Goal: Task Accomplishment & Management: Complete application form

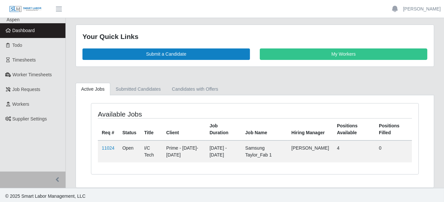
scroll to position [2, 0]
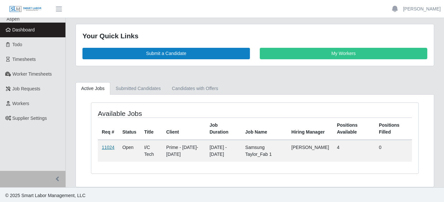
click at [109, 147] on link "11024" at bounding box center [108, 147] width 13 height 5
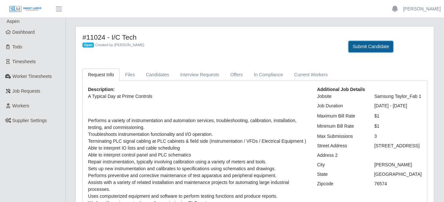
click at [367, 47] on button "Submit Candidate" at bounding box center [371, 46] width 45 height 11
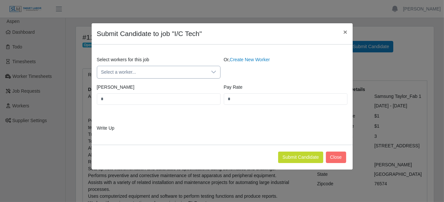
click at [173, 68] on span "Select a worker..." at bounding box center [152, 72] width 110 height 12
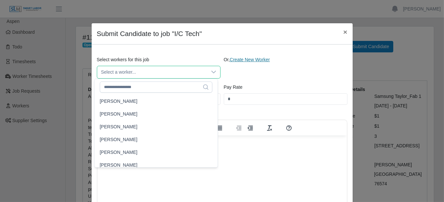
click at [257, 59] on link "Create New Worker" at bounding box center [250, 59] width 40 height 5
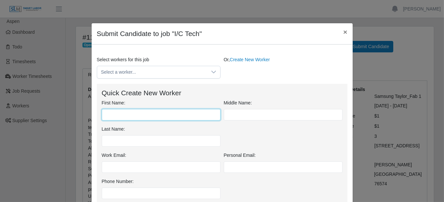
click at [145, 115] on input "First Name:" at bounding box center [161, 114] width 119 height 11
type input "****"
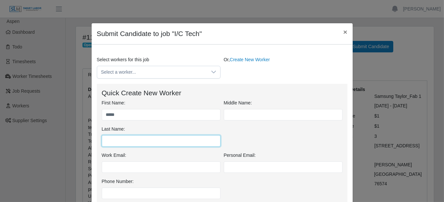
click at [166, 144] on input "Last Name:" at bounding box center [161, 140] width 119 height 11
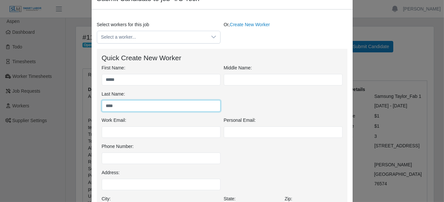
scroll to position [33, 0]
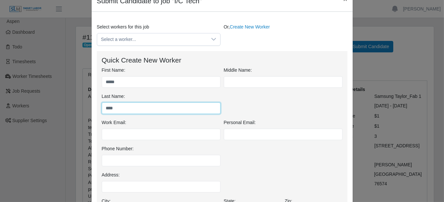
type input "****"
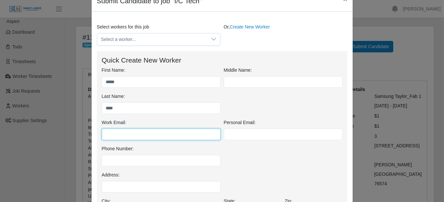
click at [142, 135] on input "Work Email:" at bounding box center [161, 134] width 119 height 11
type input "**********"
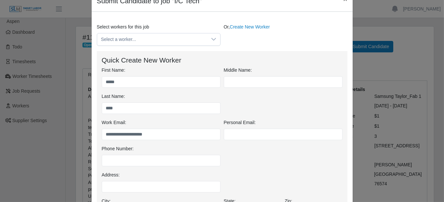
click at [335, 108] on div "First Name: **** Middle Name: Last Name: ****" at bounding box center [222, 93] width 244 height 52
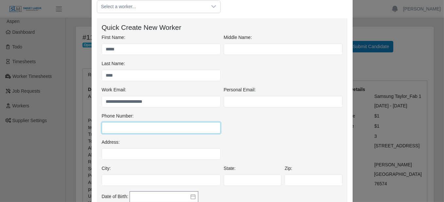
click at [197, 127] on input "Phone Number:" at bounding box center [161, 127] width 119 height 11
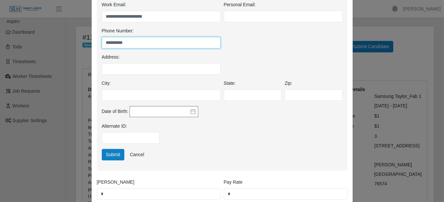
scroll to position [196, 0]
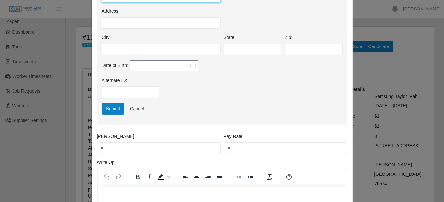
type input "**********"
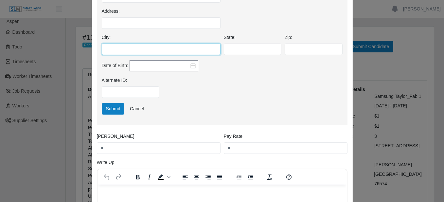
click at [155, 51] on input "City:" at bounding box center [161, 49] width 119 height 11
type input "**********"
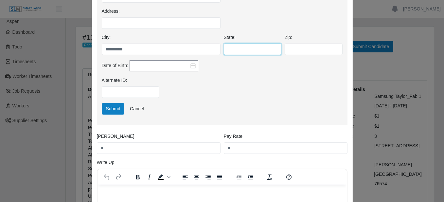
click at [233, 50] on input "State:" at bounding box center [253, 49] width 58 height 11
type input "**"
click at [298, 47] on input "Zip:" at bounding box center [314, 49] width 58 height 11
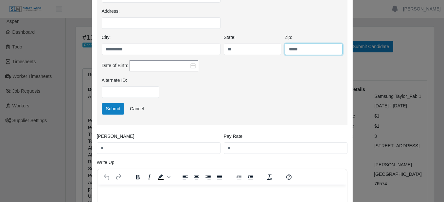
type input "*****"
click at [201, 86] on div "Alternate ID:" at bounding box center [222, 90] width 244 height 26
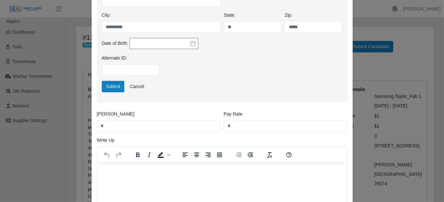
scroll to position [229, 0]
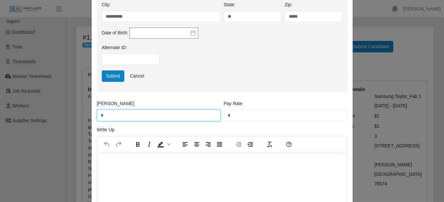
click at [150, 117] on input "*" at bounding box center [159, 115] width 124 height 11
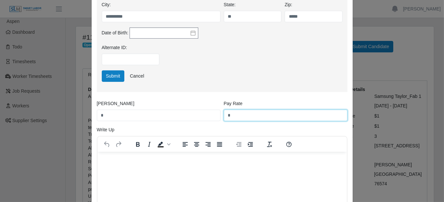
click at [256, 119] on input "*" at bounding box center [286, 115] width 124 height 11
type input "**"
click at [157, 107] on div "Bill Rate *" at bounding box center [158, 110] width 127 height 21
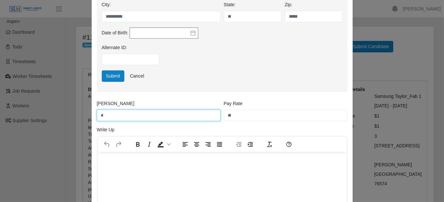
drag, startPoint x: 158, startPoint y: 113, endPoint x: 166, endPoint y: 112, distance: 8.0
click at [159, 113] on input "*" at bounding box center [159, 115] width 124 height 11
click at [172, 115] on input "*" at bounding box center [159, 115] width 124 height 11
type input "**"
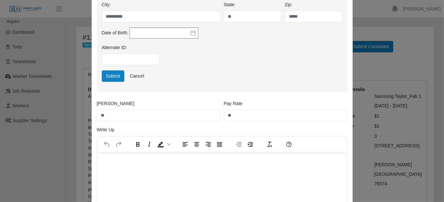
click at [215, 70] on div "Submit Cancel" at bounding box center [222, 75] width 244 height 11
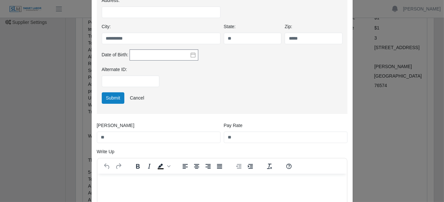
scroll to position [158, 0]
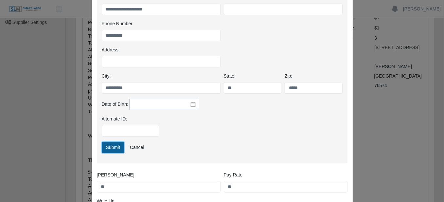
click at [109, 146] on button "Submit" at bounding box center [113, 147] width 23 height 11
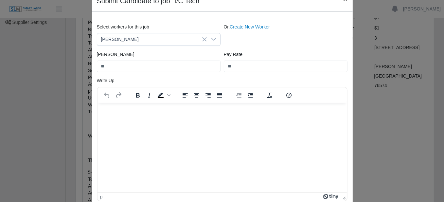
scroll to position [143, 0]
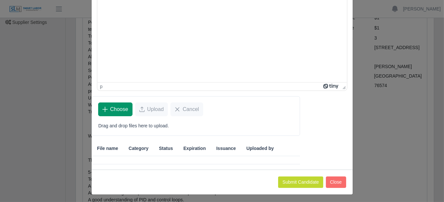
click at [114, 113] on button "Choose" at bounding box center [115, 109] width 34 height 14
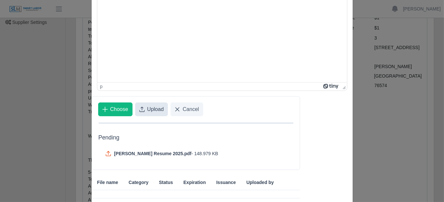
click at [143, 108] on button "Upload" at bounding box center [151, 109] width 33 height 14
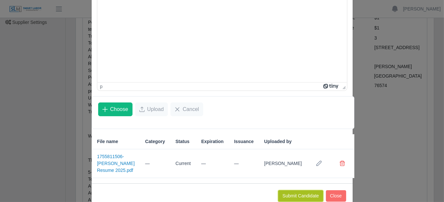
click at [303, 190] on button "Submit Candidate" at bounding box center [300, 195] width 45 height 11
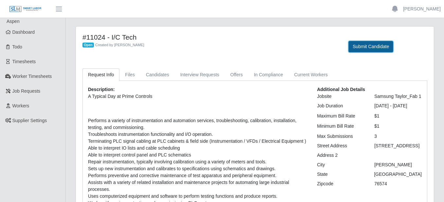
click at [377, 46] on button "Submit Candidate" at bounding box center [371, 46] width 45 height 11
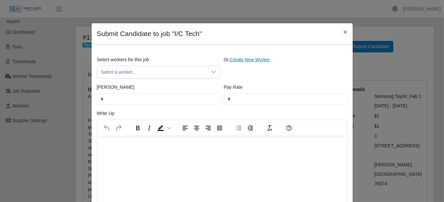
click at [237, 58] on link "Create New Worker" at bounding box center [250, 59] width 40 height 5
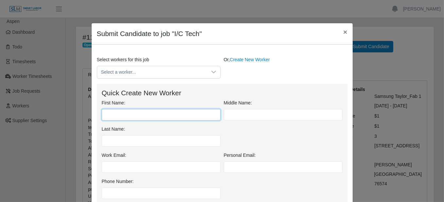
click at [128, 114] on input "First Name:" at bounding box center [161, 114] width 119 height 11
click at [122, 115] on input "*" at bounding box center [161, 114] width 119 height 11
type input "**********"
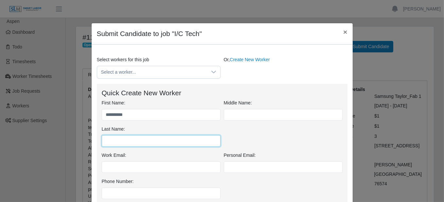
click at [187, 140] on input "Last Name:" at bounding box center [161, 140] width 119 height 11
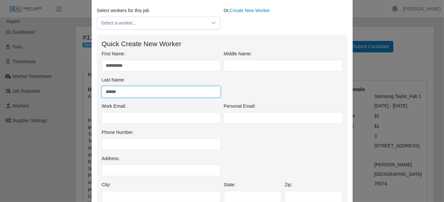
scroll to position [98, 0]
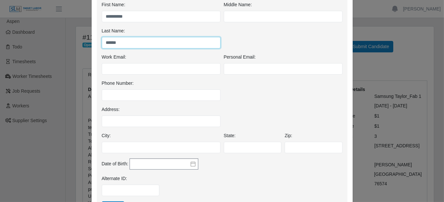
type input "******"
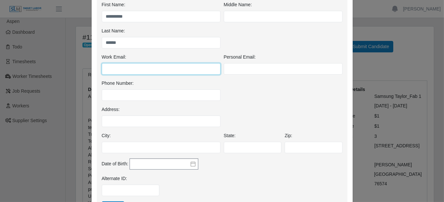
click at [183, 67] on input "Work Email:" at bounding box center [161, 68] width 119 height 11
click at [115, 68] on input "Work Email:" at bounding box center [161, 68] width 119 height 11
paste input "**********"
type input "**********"
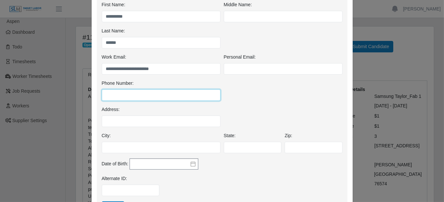
click at [125, 89] on input "Phone Number:" at bounding box center [161, 94] width 119 height 11
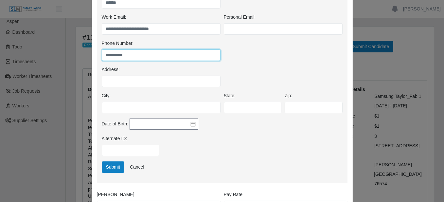
scroll to position [164, 0]
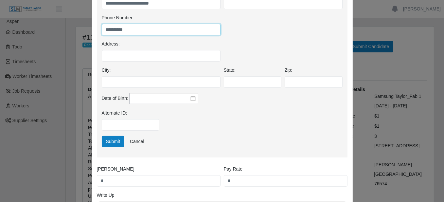
type input "**********"
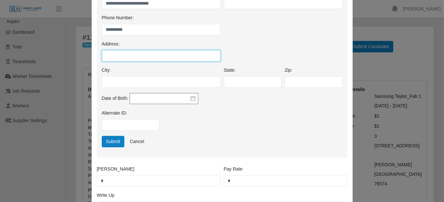
click at [133, 54] on input "Address:" at bounding box center [161, 55] width 119 height 11
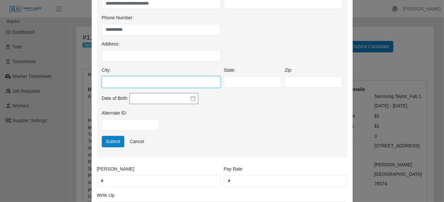
click at [113, 84] on input "City:" at bounding box center [161, 81] width 119 height 11
type input "******"
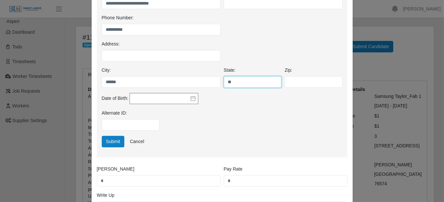
type input "**"
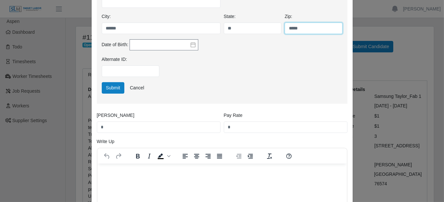
scroll to position [262, 0]
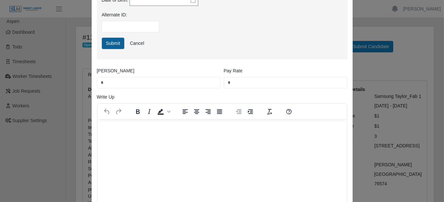
type input "*****"
click at [108, 42] on button "Submit" at bounding box center [113, 43] width 23 height 11
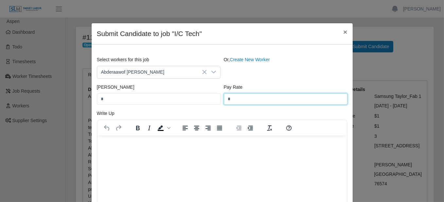
click at [253, 100] on input "*" at bounding box center [286, 98] width 124 height 11
type input "**"
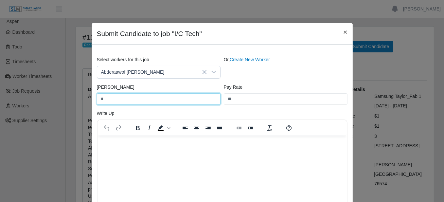
click at [156, 101] on input "*" at bounding box center [159, 98] width 124 height 11
click at [157, 100] on input "*" at bounding box center [159, 98] width 124 height 11
type input "**"
click at [273, 78] on div "Select workers for this job Abderaawof Shaibi Or, Create New Worker" at bounding box center [222, 69] width 254 height 27
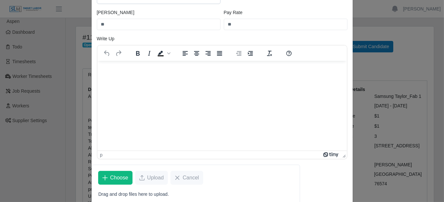
scroll to position [131, 0]
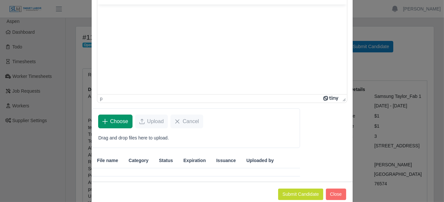
click at [116, 118] on span "Choose" at bounding box center [119, 122] width 18 height 8
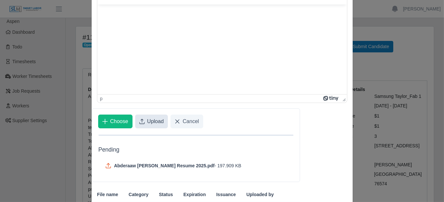
click at [147, 119] on span "Upload" at bounding box center [155, 122] width 17 height 8
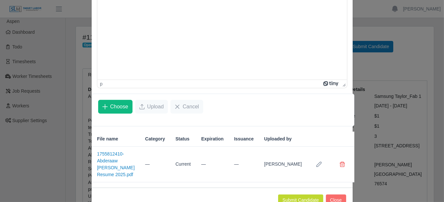
scroll to position [150, 0]
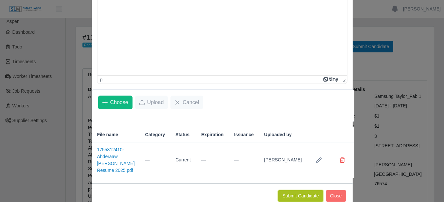
click at [296, 190] on button "Submit Candidate" at bounding box center [300, 195] width 45 height 11
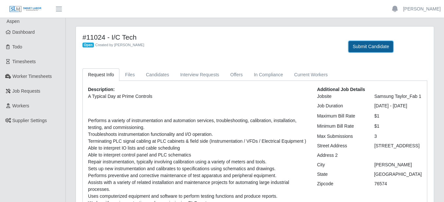
click at [359, 46] on button "Submit Candidate" at bounding box center [371, 46] width 45 height 11
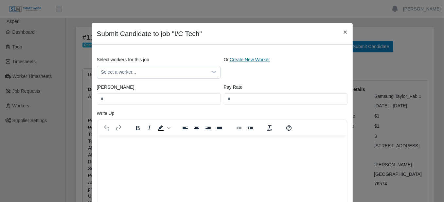
click at [242, 59] on link "Create New Worker" at bounding box center [250, 59] width 40 height 5
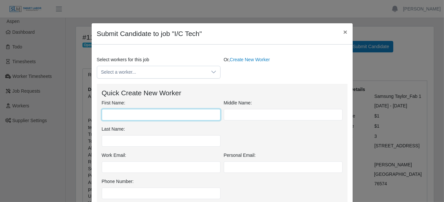
click at [115, 113] on input "First Name:" at bounding box center [161, 114] width 119 height 11
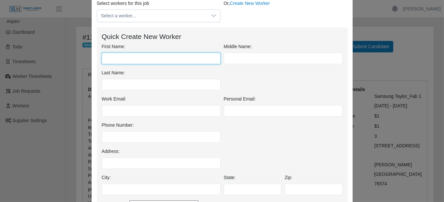
scroll to position [33, 0]
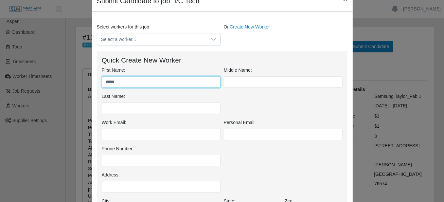
type input "*****"
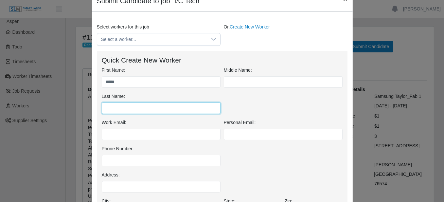
click at [179, 106] on input "Last Name:" at bounding box center [161, 107] width 119 height 11
type input "********"
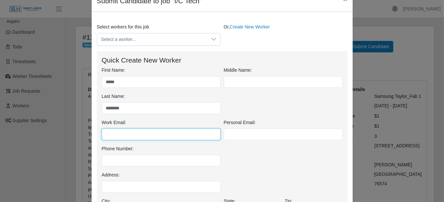
click at [187, 137] on input "Work Email:" at bounding box center [161, 134] width 119 height 11
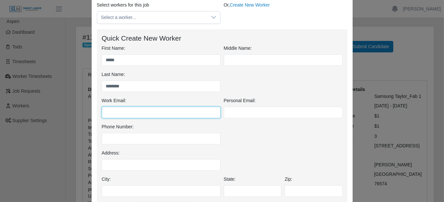
scroll to position [65, 0]
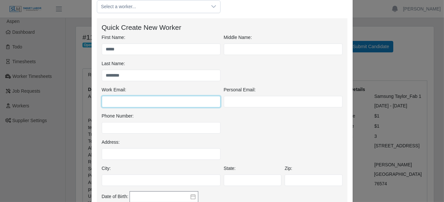
click at [118, 96] on input "Work Email:" at bounding box center [161, 101] width 119 height 11
paste input "**********"
type input "**********"
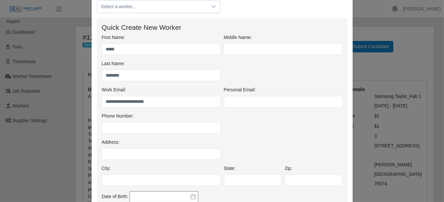
click at [242, 68] on div "First Name: ***** Middle Name: Last Name: ********" at bounding box center [222, 60] width 244 height 52
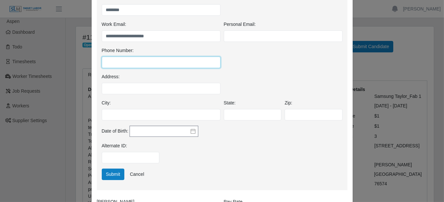
click at [127, 63] on input "Phone Number:" at bounding box center [161, 62] width 119 height 11
type input "**********"
click at [292, 84] on div "Address:" at bounding box center [222, 86] width 244 height 26
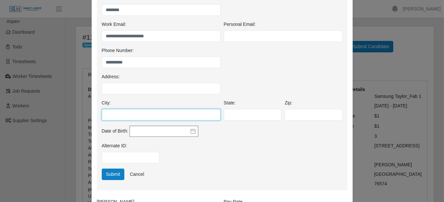
click at [187, 115] on input "City:" at bounding box center [161, 114] width 119 height 11
type input "**********"
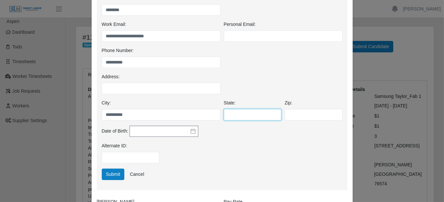
drag, startPoint x: 249, startPoint y: 115, endPoint x: 249, endPoint y: 108, distance: 6.5
click at [249, 115] on input "State:" at bounding box center [253, 114] width 58 height 11
type input "**"
click at [285, 107] on div "Zip:" at bounding box center [313, 110] width 61 height 21
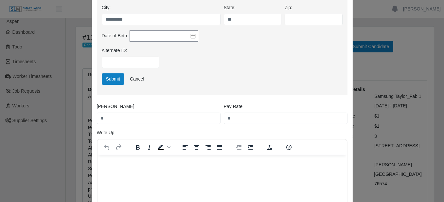
scroll to position [196, 0]
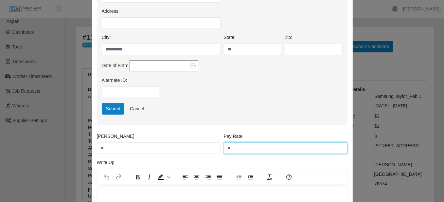
click at [246, 148] on input "*" at bounding box center [286, 147] width 124 height 11
type input "**"
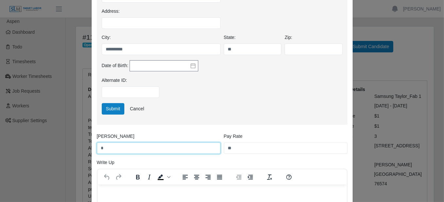
click at [114, 144] on input "*" at bounding box center [159, 147] width 124 height 11
click at [111, 147] on input "*" at bounding box center [159, 147] width 124 height 11
type input "**"
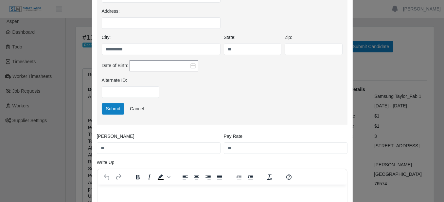
click at [182, 115] on div "Submit Cancel" at bounding box center [222, 111] width 244 height 17
click at [110, 108] on button "Submit" at bounding box center [113, 108] width 23 height 11
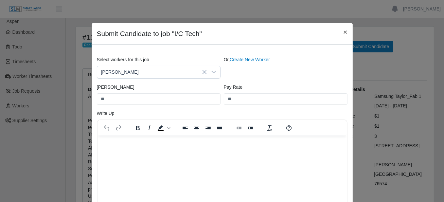
scroll to position [65, 0]
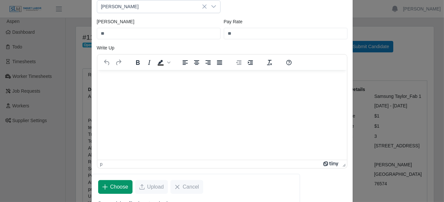
click at [116, 180] on button "Choose" at bounding box center [115, 187] width 34 height 14
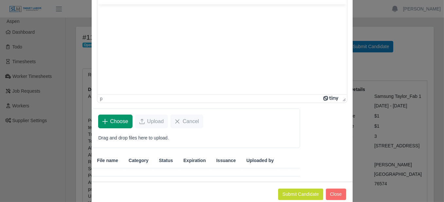
click at [110, 123] on span "Choose" at bounding box center [119, 122] width 18 height 8
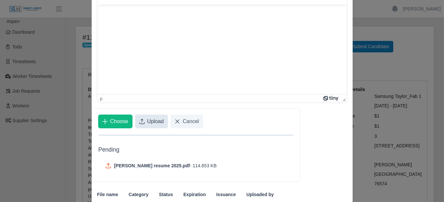
click at [143, 123] on button "Upload" at bounding box center [151, 122] width 33 height 14
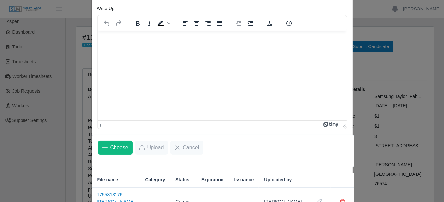
scroll to position [157, 0]
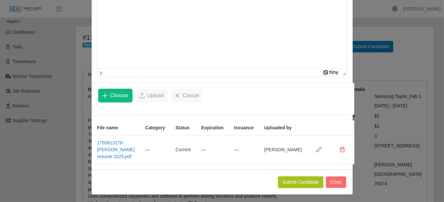
click at [283, 177] on button "Submit Candidate" at bounding box center [300, 181] width 45 height 11
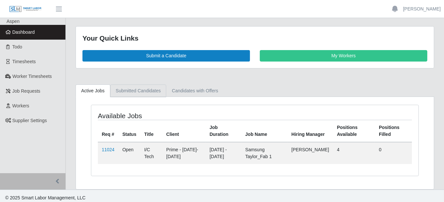
click at [141, 88] on link "Submitted Candidates" at bounding box center [138, 90] width 56 height 13
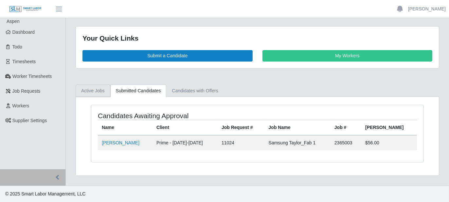
click at [86, 88] on link "Active Jobs" at bounding box center [93, 90] width 35 height 13
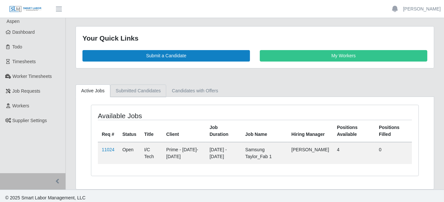
click at [130, 90] on link "Submitted Candidates" at bounding box center [138, 90] width 56 height 13
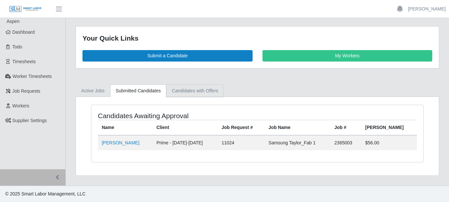
click at [186, 87] on link "Candidates with Offers" at bounding box center [194, 90] width 57 height 13
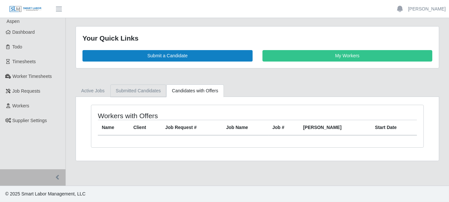
click at [127, 89] on link "Submitted Candidates" at bounding box center [138, 90] width 56 height 13
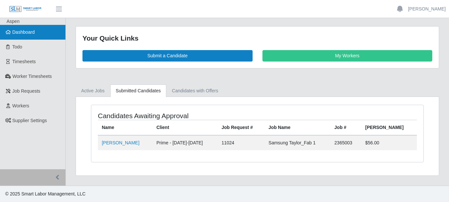
click at [23, 35] on span "Dashboard" at bounding box center [23, 31] width 23 height 5
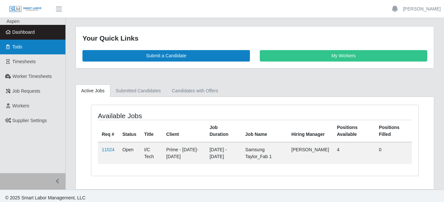
click at [36, 45] on link "Todo" at bounding box center [32, 47] width 65 height 15
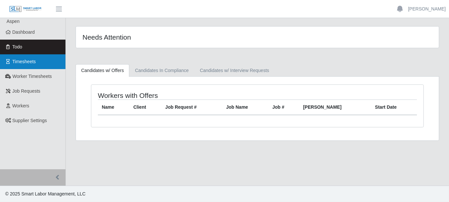
click at [33, 61] on span "Timesheets" at bounding box center [24, 61] width 24 height 5
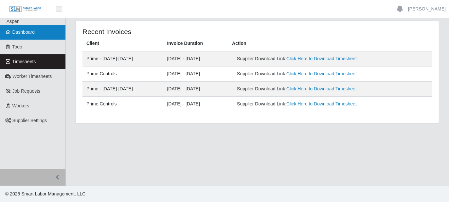
click at [49, 31] on link "Dashboard" at bounding box center [32, 32] width 65 height 15
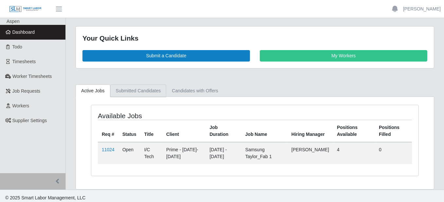
click at [140, 94] on link "Submitted Candidates" at bounding box center [138, 90] width 56 height 13
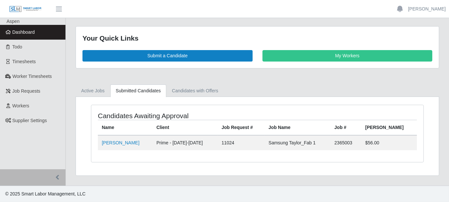
click at [200, 127] on th "Client" at bounding box center [185, 127] width 65 height 15
click at [94, 93] on link "Active Jobs" at bounding box center [93, 90] width 35 height 13
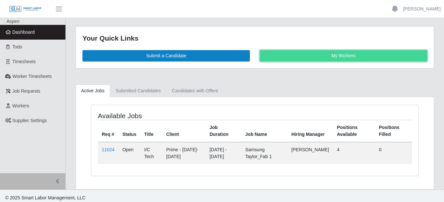
drag, startPoint x: 324, startPoint y: 50, endPoint x: 328, endPoint y: 52, distance: 3.7
click link "My Workers"
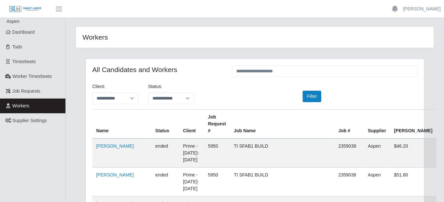
click at [22, 12] on img at bounding box center [25, 9] width 33 height 7
click at [33, 14] on link at bounding box center [25, 9] width 51 height 18
click at [36, 7] on img at bounding box center [25, 9] width 33 height 7
click at [19, 28] on link "Dashboard" at bounding box center [32, 32] width 65 height 15
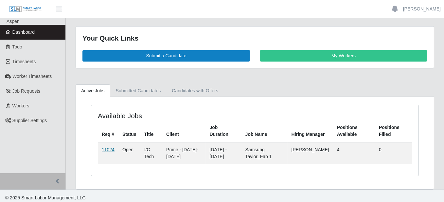
click at [104, 149] on link "11024" at bounding box center [108, 149] width 13 height 5
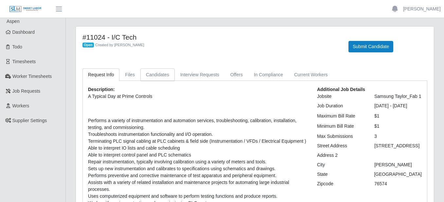
click at [161, 72] on link "Candidates" at bounding box center [157, 74] width 34 height 13
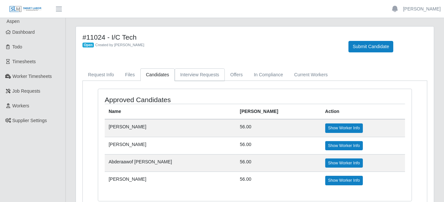
click at [204, 78] on link "Interview Requests" at bounding box center [200, 74] width 50 height 13
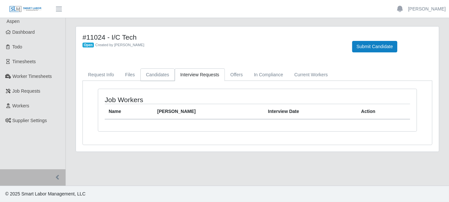
click at [140, 73] on link "Candidates" at bounding box center [157, 74] width 34 height 13
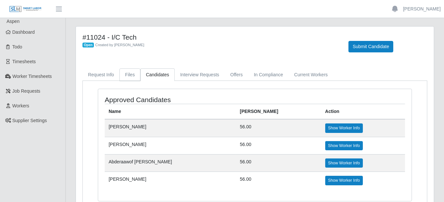
click at [133, 74] on link "Files" at bounding box center [129, 74] width 21 height 13
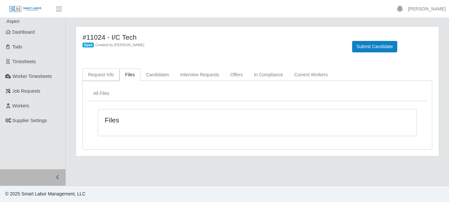
click at [110, 78] on link "Request Info" at bounding box center [100, 74] width 37 height 13
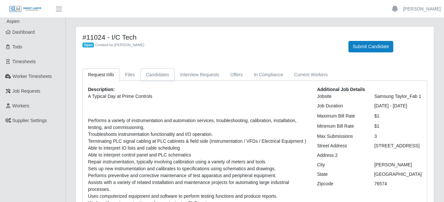
click at [147, 74] on link "Candidates" at bounding box center [157, 74] width 34 height 13
click at [161, 70] on link "Candidates" at bounding box center [157, 74] width 34 height 13
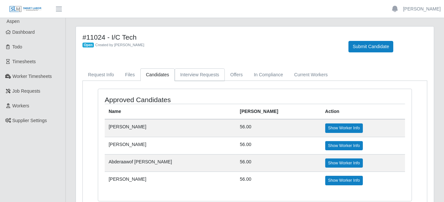
click at [202, 71] on link "Interview Requests" at bounding box center [200, 74] width 50 height 13
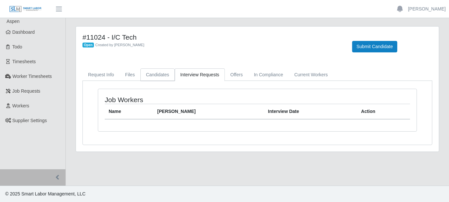
click at [156, 74] on link "Candidates" at bounding box center [157, 74] width 34 height 13
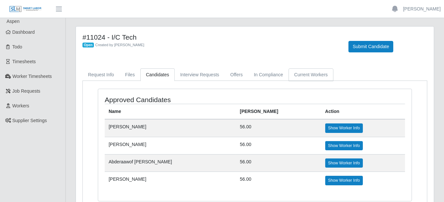
click at [301, 77] on link "Current Workers" at bounding box center [311, 74] width 45 height 13
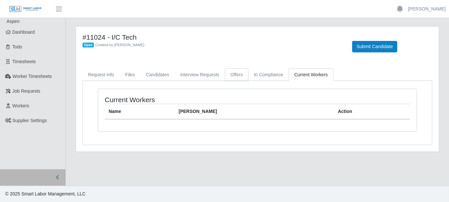
click at [238, 72] on link "Offers" at bounding box center [237, 74] width 24 height 13
click at [200, 73] on link "Interview Requests" at bounding box center [200, 74] width 50 height 13
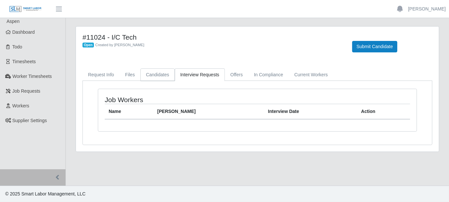
click at [150, 72] on link "Candidates" at bounding box center [157, 74] width 34 height 13
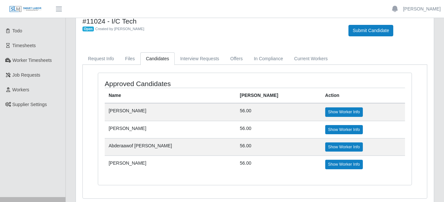
scroll to position [41, 0]
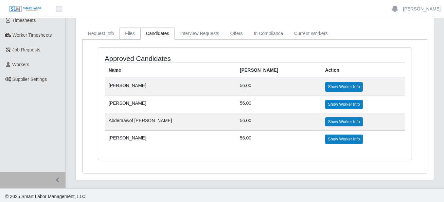
click at [124, 33] on link "Files" at bounding box center [129, 33] width 21 height 13
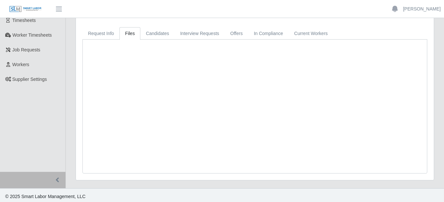
scroll to position [0, 0]
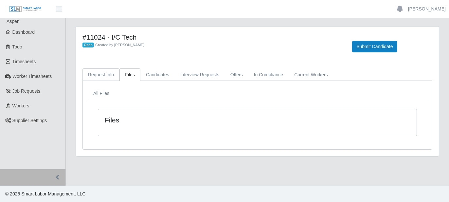
click at [107, 71] on link "Request Info" at bounding box center [100, 74] width 37 height 13
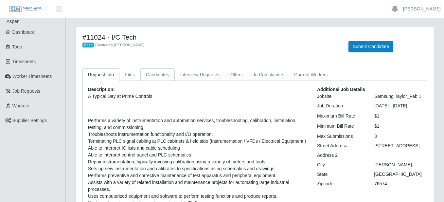
click at [148, 75] on link "Candidates" at bounding box center [157, 74] width 34 height 13
click at [163, 72] on link "Candidates" at bounding box center [157, 74] width 34 height 13
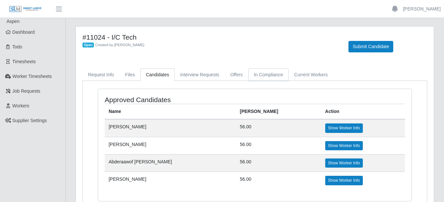
scroll to position [33, 0]
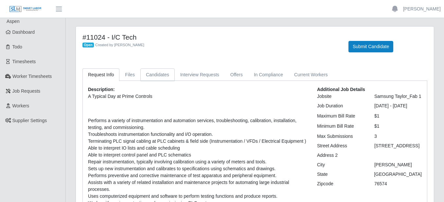
click at [153, 76] on link "Candidates" at bounding box center [157, 74] width 34 height 13
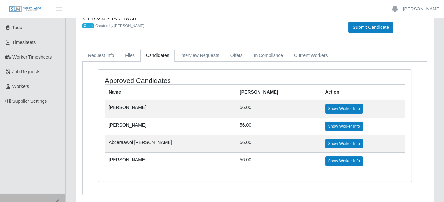
scroll to position [9, 0]
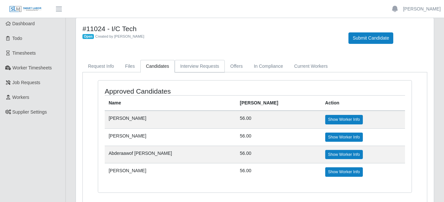
click at [193, 67] on link "Interview Requests" at bounding box center [200, 66] width 50 height 13
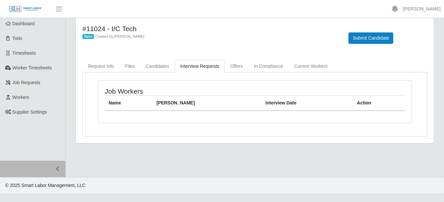
scroll to position [0, 0]
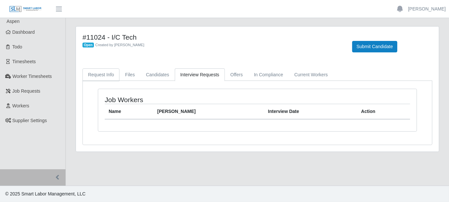
click at [103, 78] on link "Request Info" at bounding box center [100, 74] width 37 height 13
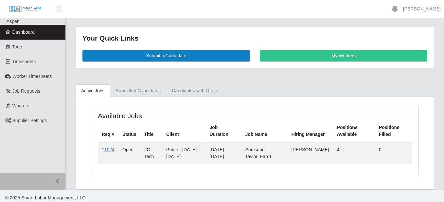
click at [108, 150] on link "11024" at bounding box center [108, 149] width 13 height 5
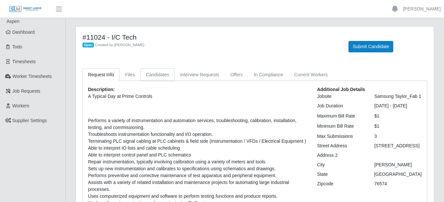
click at [159, 69] on link "Candidates" at bounding box center [157, 74] width 34 height 13
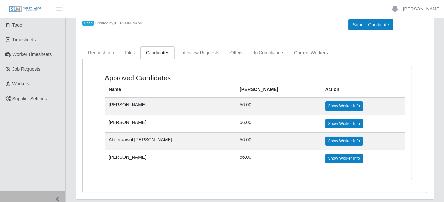
scroll to position [33, 0]
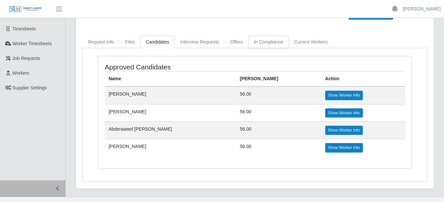
click at [253, 44] on link "In Compliance" at bounding box center [268, 42] width 41 height 13
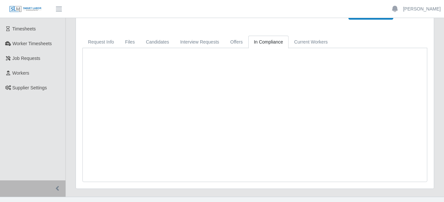
scroll to position [0, 0]
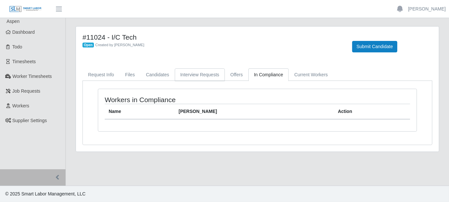
click at [202, 80] on link "Interview Requests" at bounding box center [200, 74] width 50 height 13
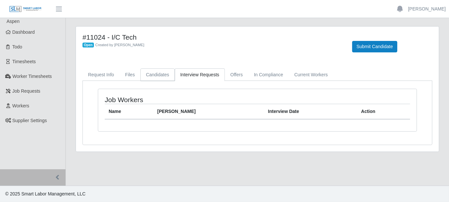
click at [154, 78] on link "Candidates" at bounding box center [157, 74] width 34 height 13
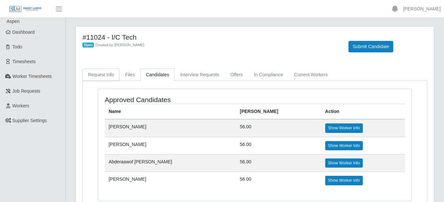
click at [101, 73] on link "Request Info" at bounding box center [100, 74] width 37 height 13
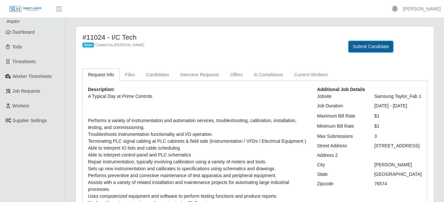
click at [369, 44] on button "Submit Candidate" at bounding box center [371, 46] width 45 height 11
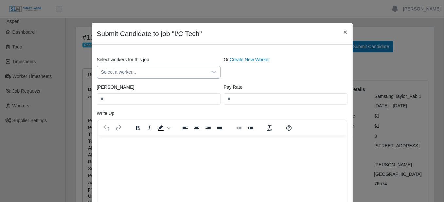
click at [211, 70] on icon at bounding box center [213, 71] width 5 height 5
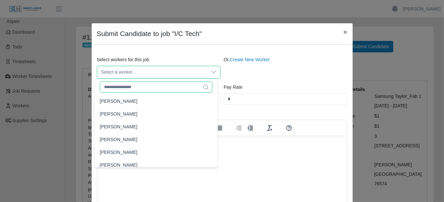
click at [162, 88] on input "text" at bounding box center [156, 86] width 113 height 11
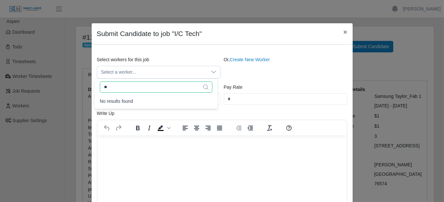
type input "*"
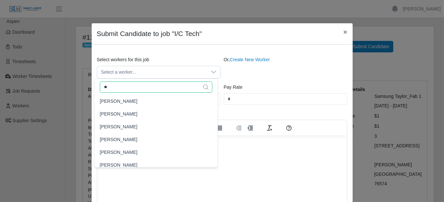
type input "*"
click at [236, 72] on div "Or, Create New Worker" at bounding box center [285, 67] width 127 height 22
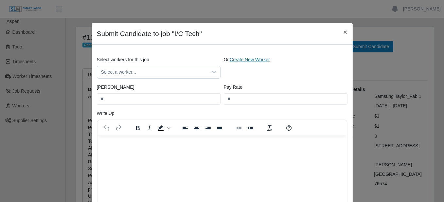
click at [251, 57] on link "Create New Worker" at bounding box center [250, 59] width 40 height 5
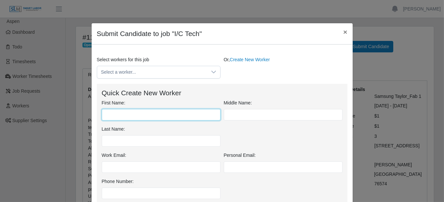
click at [171, 111] on input "First Name:" at bounding box center [161, 114] width 119 height 11
type input "*****"
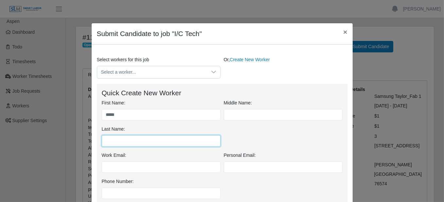
click at [150, 138] on input "Last Name:" at bounding box center [161, 140] width 119 height 11
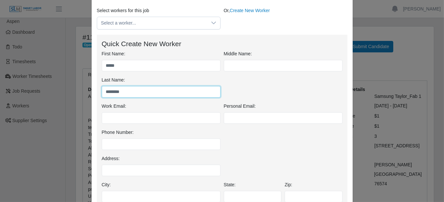
scroll to position [65, 0]
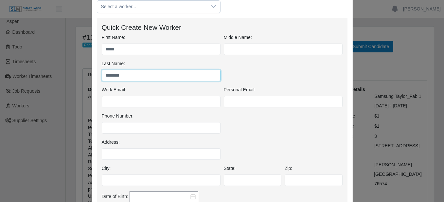
type input "********"
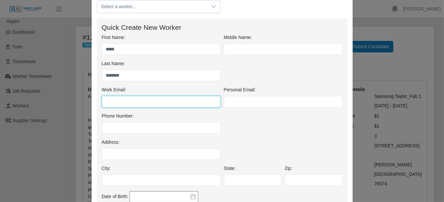
click at [131, 101] on input "Work Email:" at bounding box center [161, 101] width 119 height 11
paste input "**********"
type input "**********"
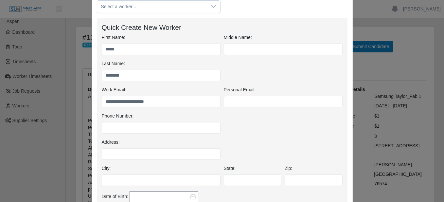
click at [154, 86] on div "**********" at bounding box center [161, 96] width 122 height 21
click at [165, 128] on input "Phone Number:" at bounding box center [161, 127] width 119 height 11
click at [279, 111] on div "**********" at bounding box center [222, 99] width 244 height 26
click at [197, 121] on div "Phone Number:" at bounding box center [161, 123] width 122 height 21
click at [190, 131] on input "Phone Number:" at bounding box center [161, 127] width 119 height 11
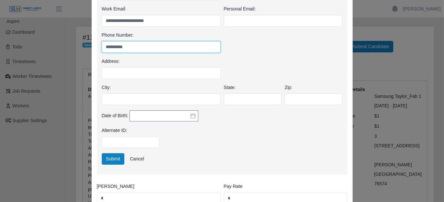
scroll to position [131, 0]
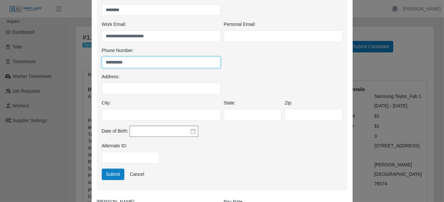
type input "**********"
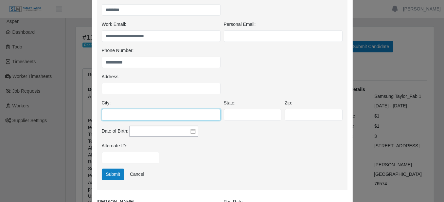
click at [125, 112] on input "City:" at bounding box center [161, 114] width 119 height 11
type input "**********"
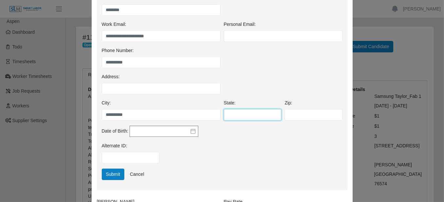
click at [243, 116] on input "State:" at bounding box center [253, 114] width 58 height 11
type input "**"
click at [308, 116] on input "Zip:" at bounding box center [314, 114] width 58 height 11
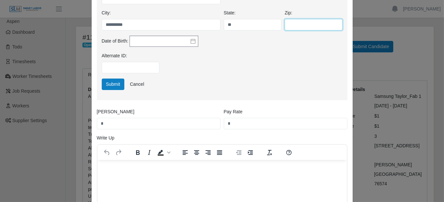
scroll to position [229, 0]
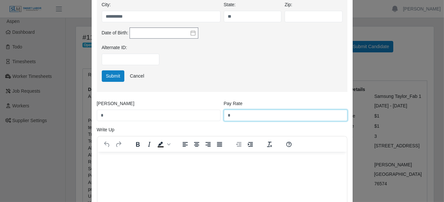
click at [265, 113] on input "*" at bounding box center [286, 115] width 124 height 11
type input "**"
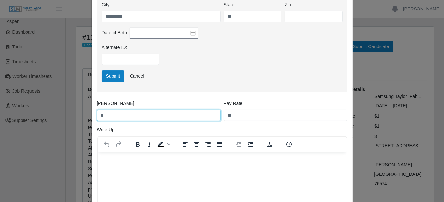
click at [116, 113] on input "*" at bounding box center [159, 115] width 124 height 11
type input "**"
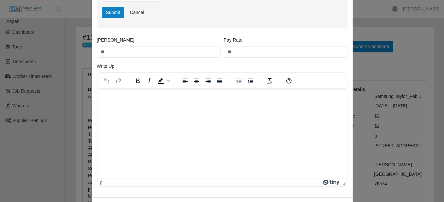
scroll to position [223, 0]
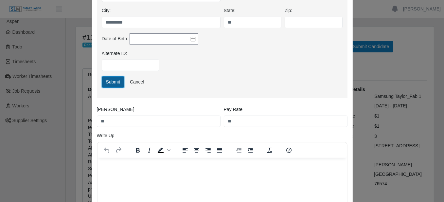
click at [110, 80] on button "Submit" at bounding box center [113, 81] width 23 height 11
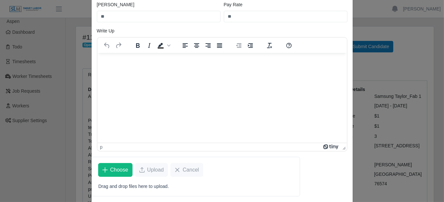
scroll to position [131, 0]
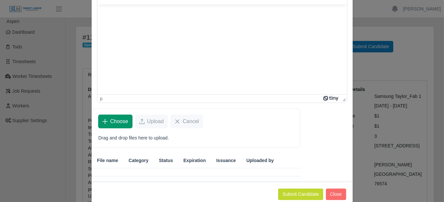
click at [110, 118] on span "Choose" at bounding box center [119, 122] width 18 height 8
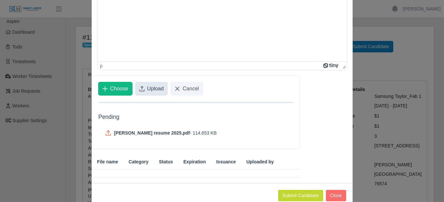
click at [147, 89] on span "Upload" at bounding box center [155, 89] width 17 height 8
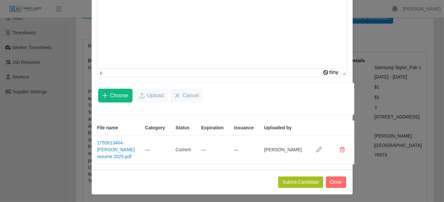
scroll to position [65, 0]
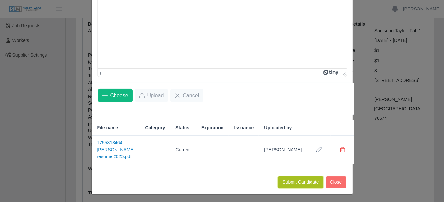
click at [313, 183] on button "Submit Candidate" at bounding box center [300, 181] width 45 height 11
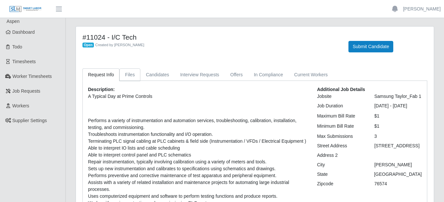
click at [128, 73] on link "Files" at bounding box center [129, 74] width 21 height 13
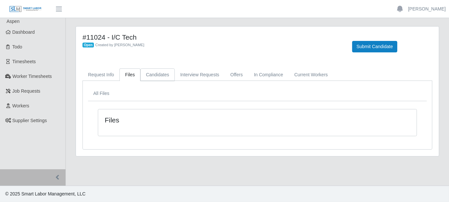
click at [140, 74] on link "Candidates" at bounding box center [157, 74] width 34 height 13
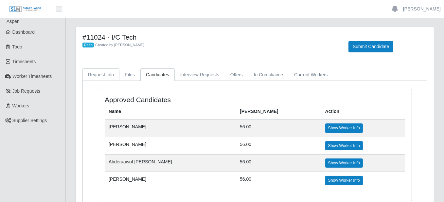
click at [103, 71] on link "Request Info" at bounding box center [100, 74] width 37 height 13
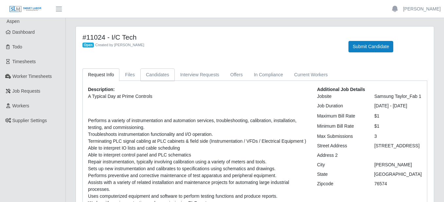
click at [148, 76] on link "Candidates" at bounding box center [157, 74] width 34 height 13
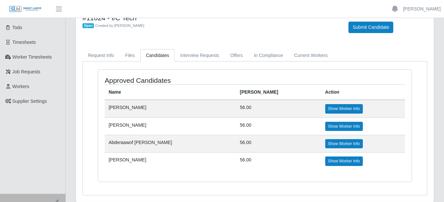
scroll to position [9, 0]
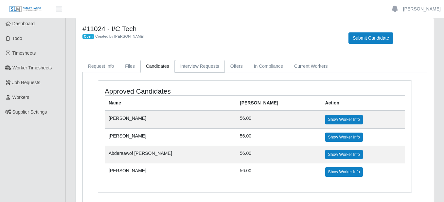
click at [202, 69] on link "Interview Requests" at bounding box center [200, 66] width 50 height 13
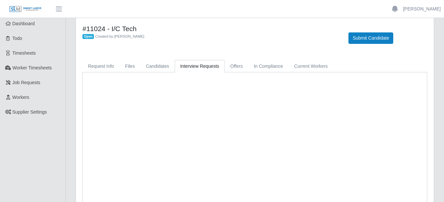
scroll to position [0, 0]
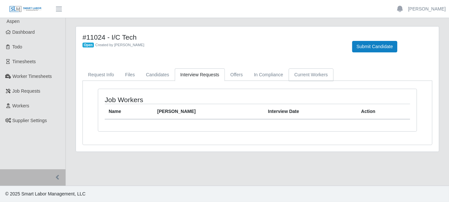
click at [302, 75] on link "Current Workers" at bounding box center [311, 74] width 45 height 13
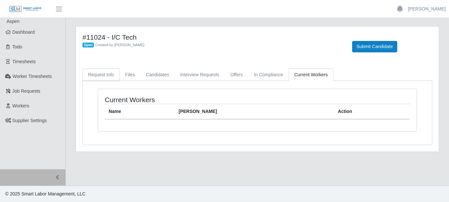
click at [107, 75] on link "Request Info" at bounding box center [100, 74] width 37 height 13
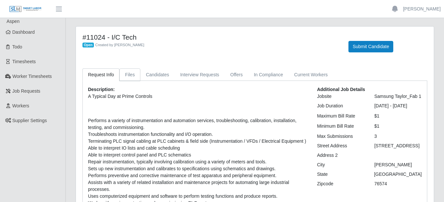
click at [124, 76] on link "Files" at bounding box center [129, 74] width 21 height 13
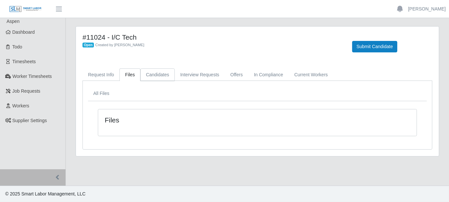
click at [147, 76] on link "Candidates" at bounding box center [157, 74] width 34 height 13
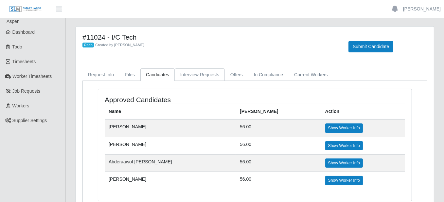
click at [197, 72] on link "Interview Requests" at bounding box center [200, 74] width 50 height 13
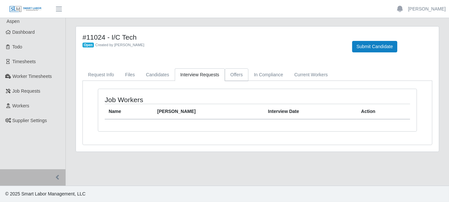
click at [228, 73] on link "Offers" at bounding box center [237, 74] width 24 height 13
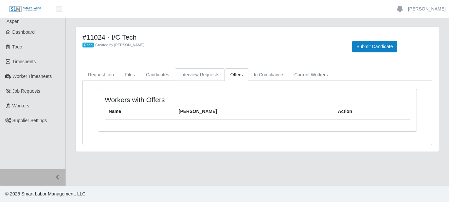
click at [205, 76] on link "Interview Requests" at bounding box center [200, 74] width 50 height 13
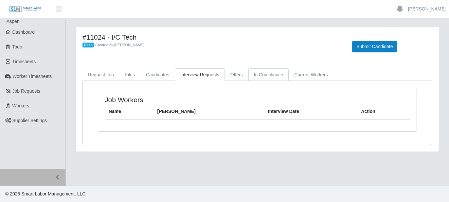
click at [261, 70] on link "In Compliance" at bounding box center [268, 74] width 41 height 13
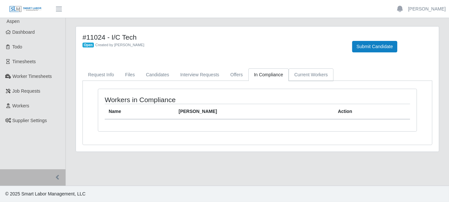
click at [303, 76] on link "Current Workers" at bounding box center [311, 74] width 45 height 13
click at [99, 77] on link "Request Info" at bounding box center [100, 74] width 37 height 13
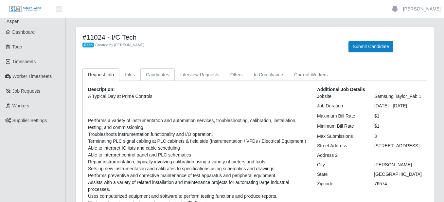
click at [146, 76] on link "Candidates" at bounding box center [157, 74] width 34 height 13
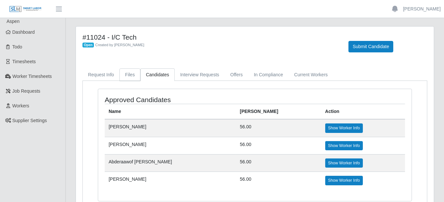
click at [122, 73] on link "Files" at bounding box center [129, 74] width 21 height 13
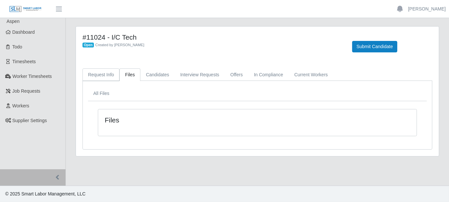
click at [106, 72] on link "Request Info" at bounding box center [100, 74] width 37 height 13
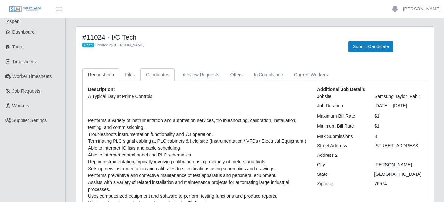
click at [148, 75] on link "Candidates" at bounding box center [157, 74] width 34 height 13
